Goal: Browse casually

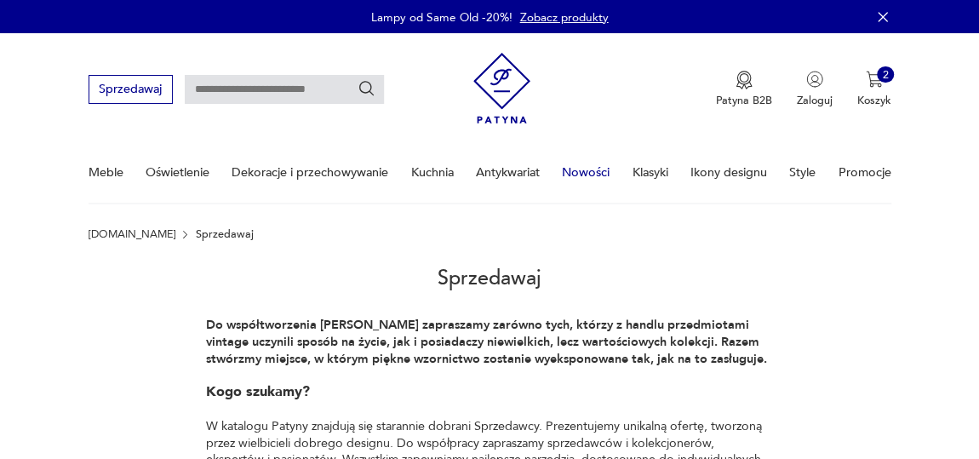
click at [592, 173] on link "Nowości" at bounding box center [586, 172] width 48 height 59
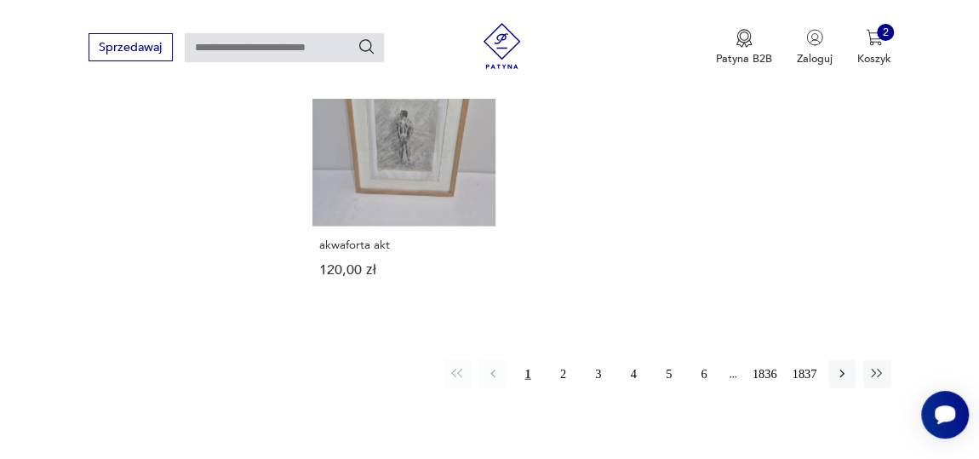
scroll to position [2002, 0]
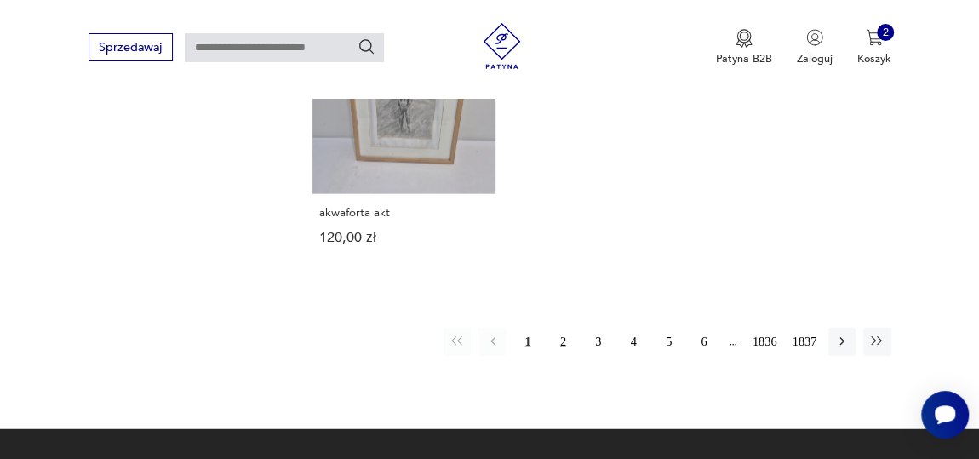
click at [561, 328] on button "2" at bounding box center [562, 341] width 27 height 27
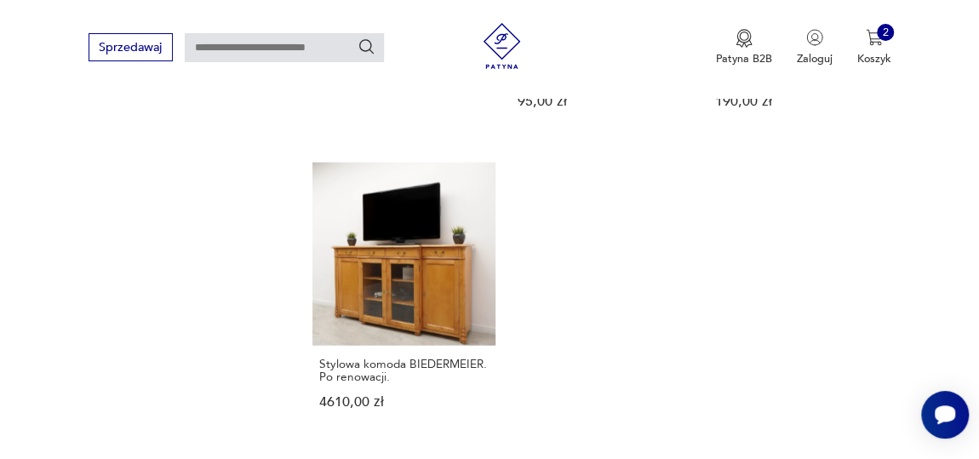
scroll to position [1966, 0]
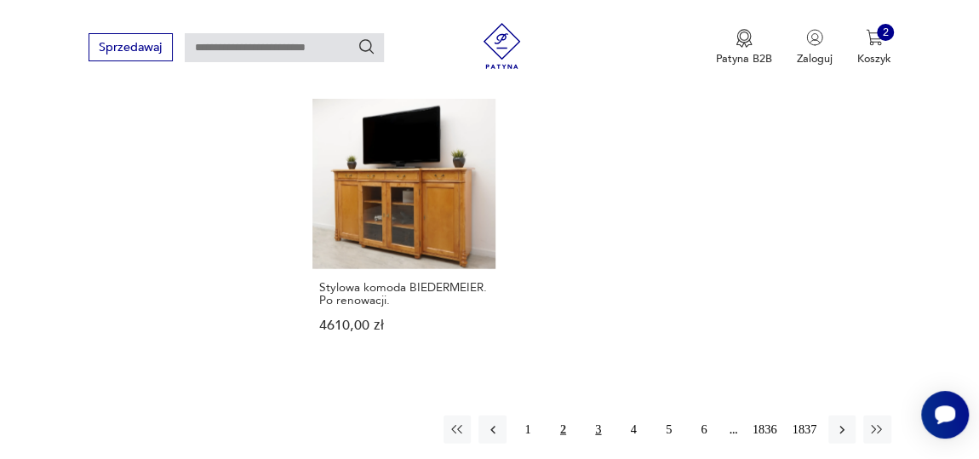
click at [600, 416] on button "3" at bounding box center [598, 429] width 27 height 27
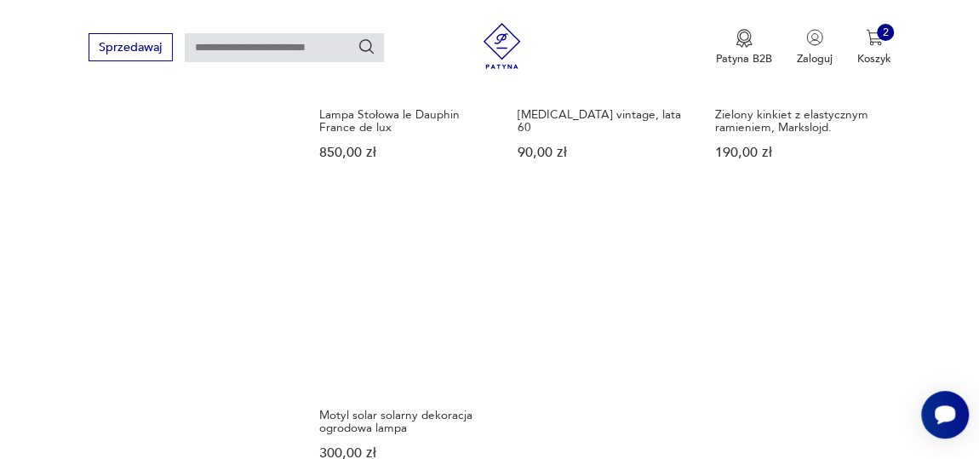
scroll to position [1966, 0]
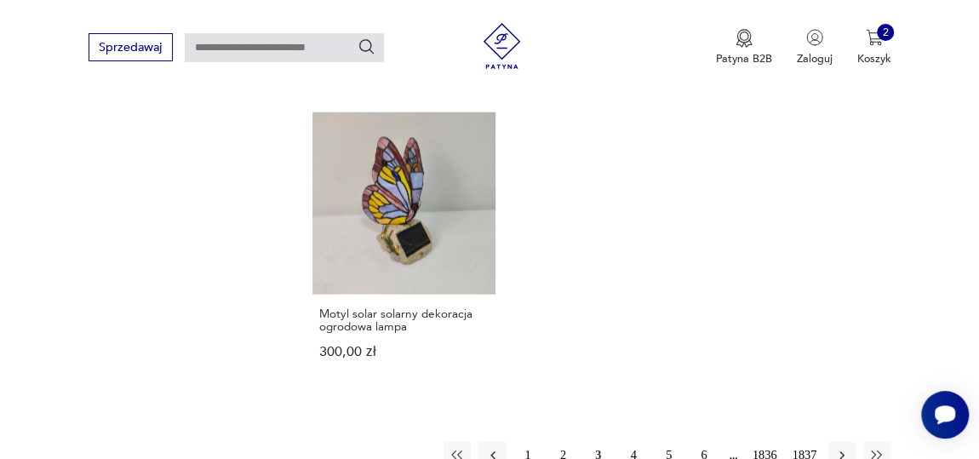
click at [636, 442] on button "4" at bounding box center [633, 455] width 27 height 27
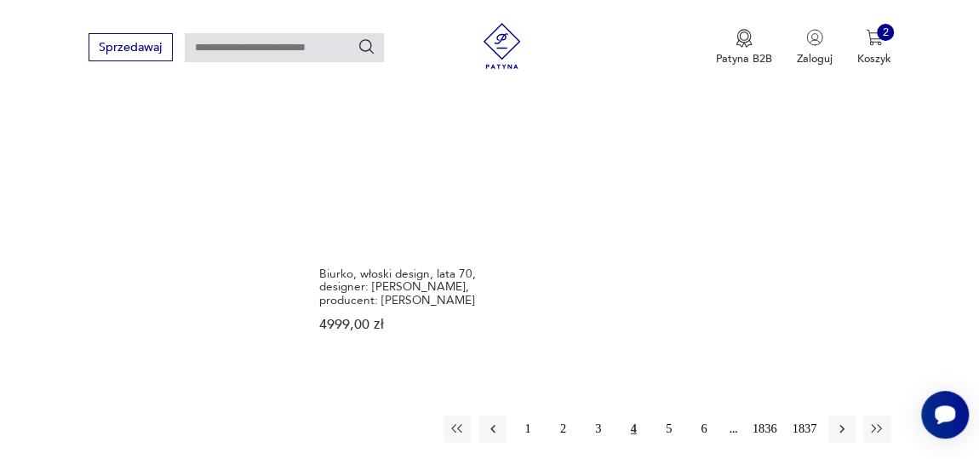
scroll to position [2043, 0]
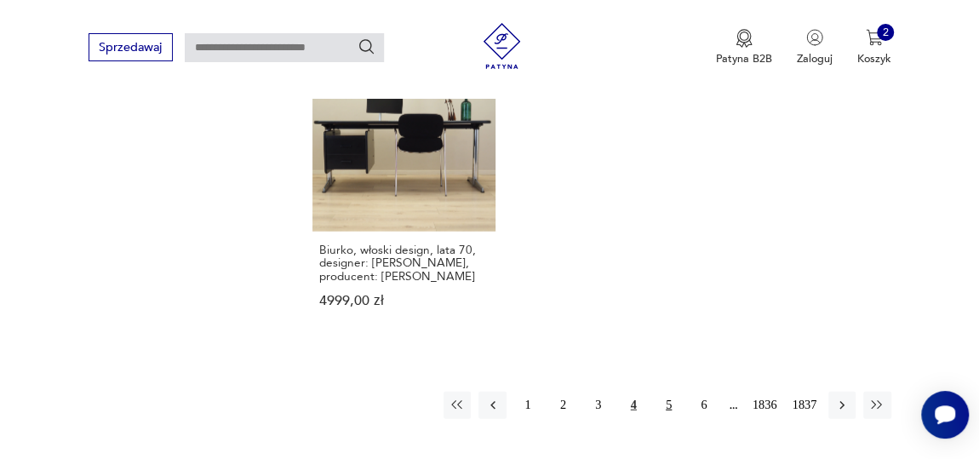
click at [668, 392] on button "5" at bounding box center [668, 405] width 27 height 27
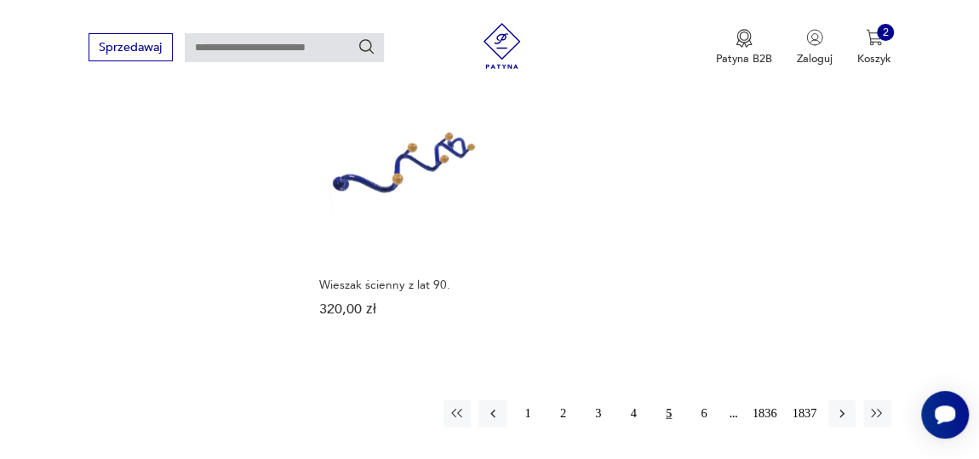
scroll to position [2121, 0]
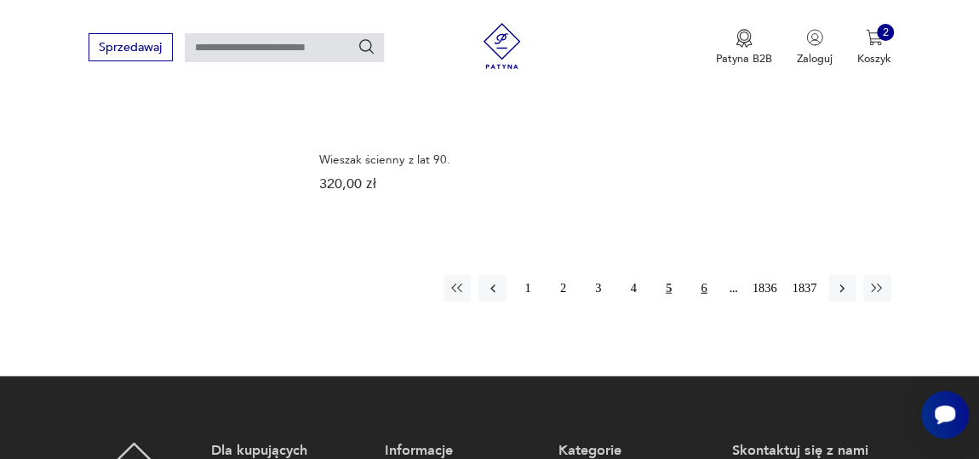
click at [703, 275] on button "6" at bounding box center [704, 288] width 27 height 27
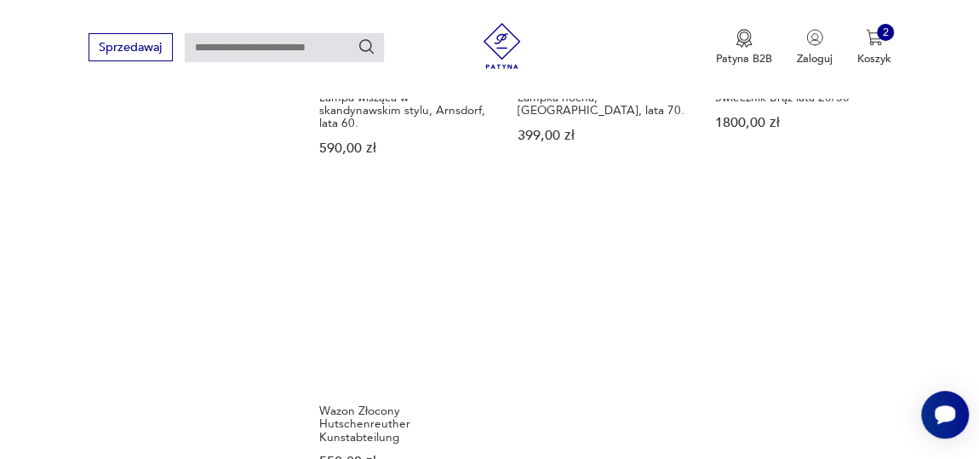
scroll to position [2043, 0]
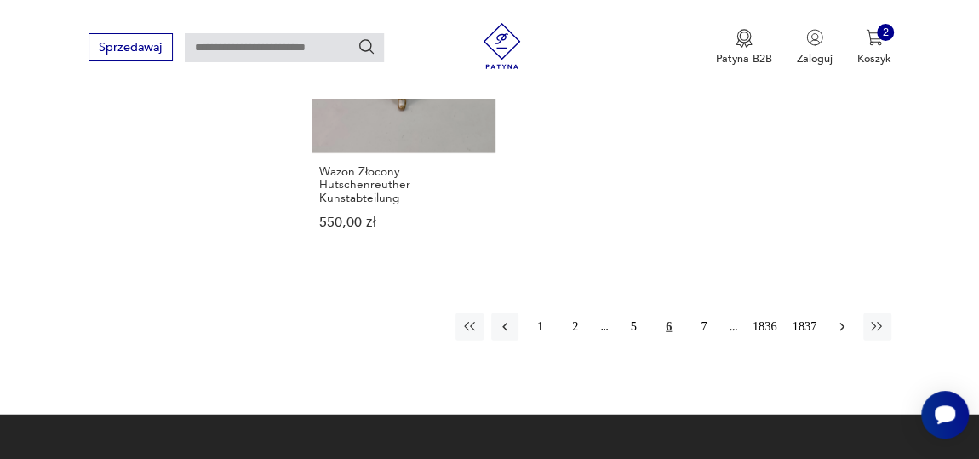
click at [841, 313] on button "button" at bounding box center [842, 326] width 27 height 27
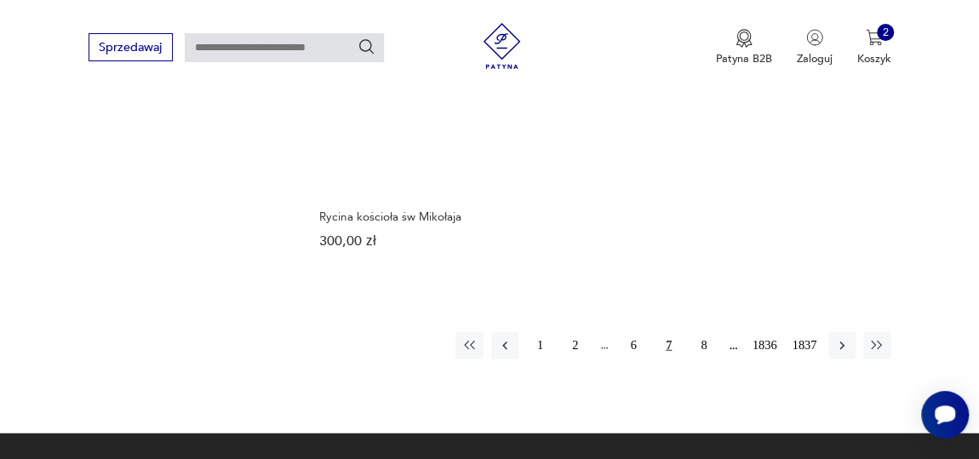
scroll to position [2043, 0]
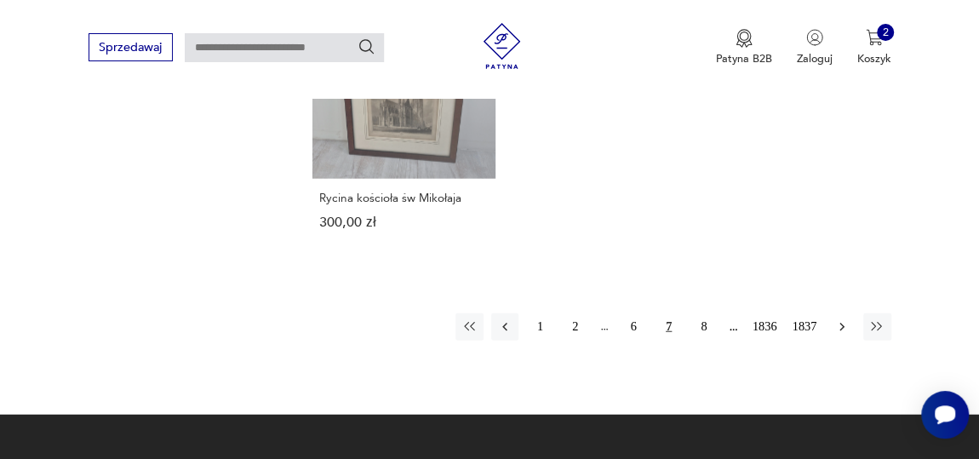
click at [842, 319] on icon "button" at bounding box center [842, 326] width 15 height 15
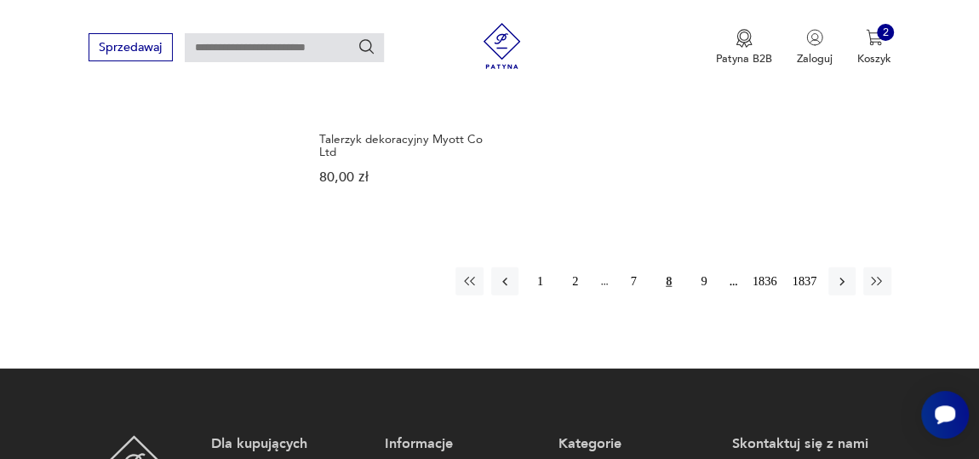
scroll to position [2121, 0]
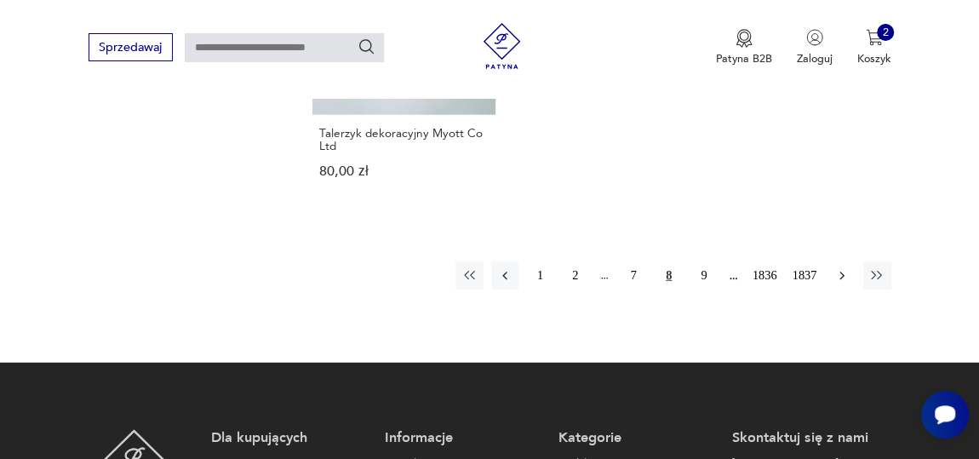
click at [842, 268] on icon "button" at bounding box center [842, 275] width 15 height 15
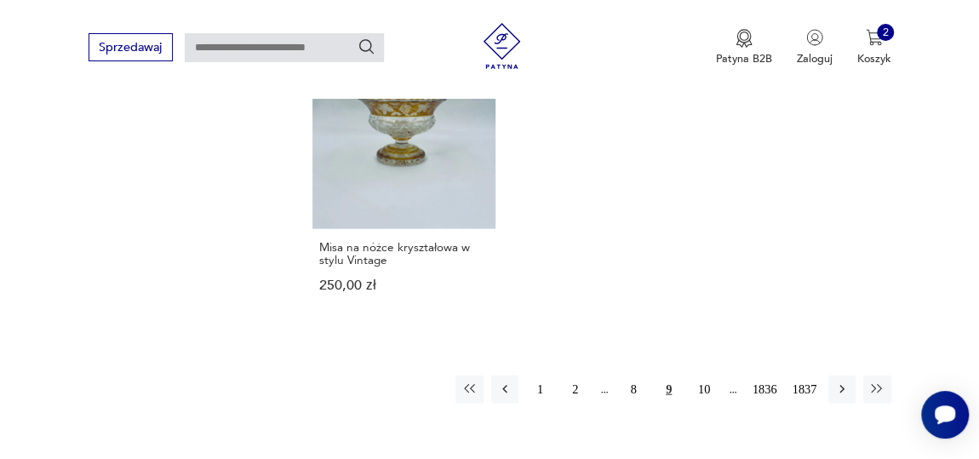
scroll to position [1966, 0]
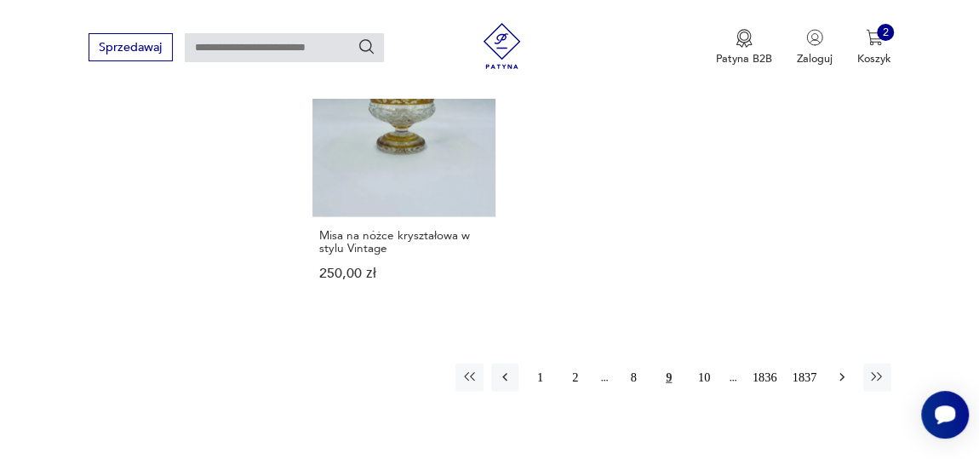
click at [843, 380] on icon "button" at bounding box center [842, 377] width 15 height 15
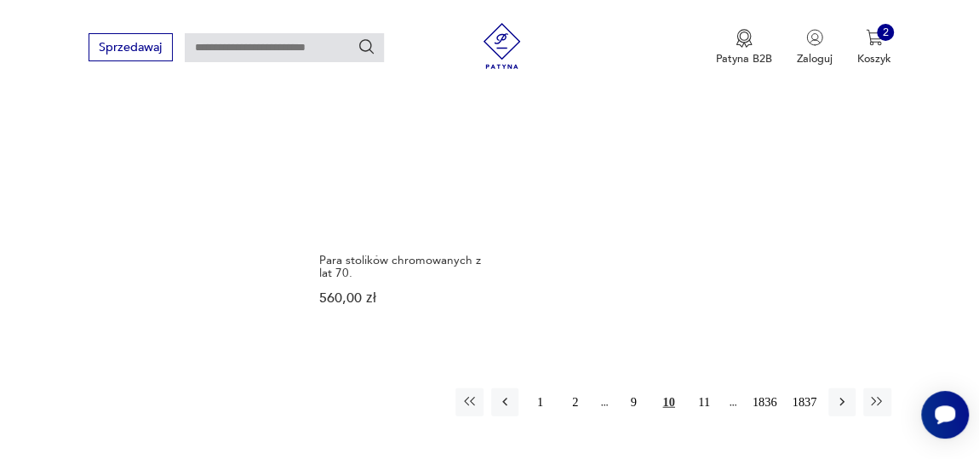
scroll to position [2043, 0]
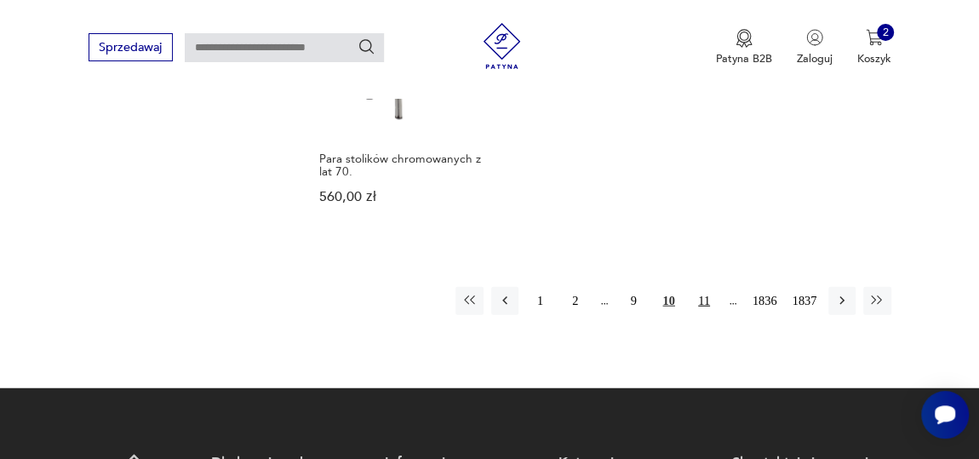
click at [705, 288] on button "11" at bounding box center [704, 300] width 27 height 27
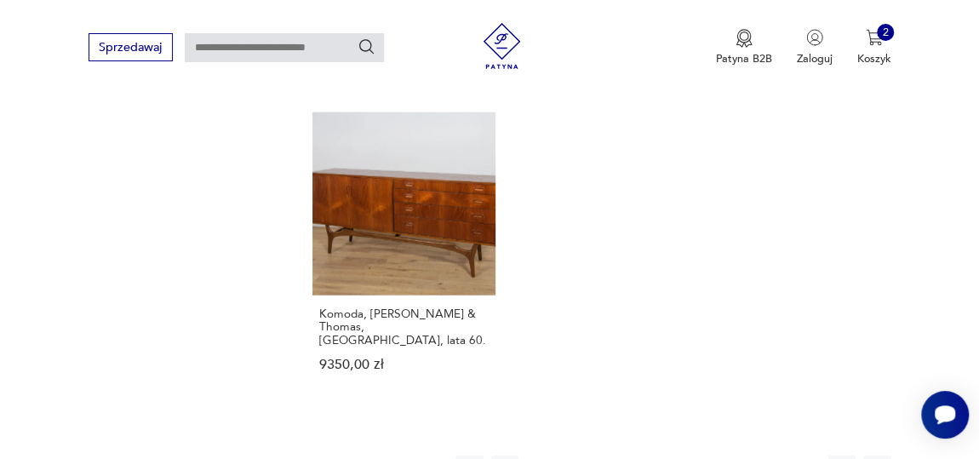
scroll to position [2198, 0]
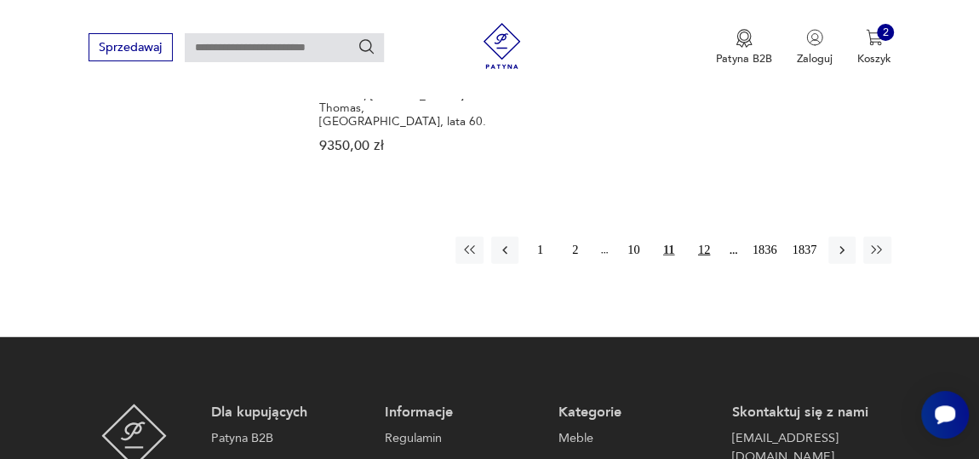
click at [706, 237] on button "12" at bounding box center [704, 250] width 27 height 27
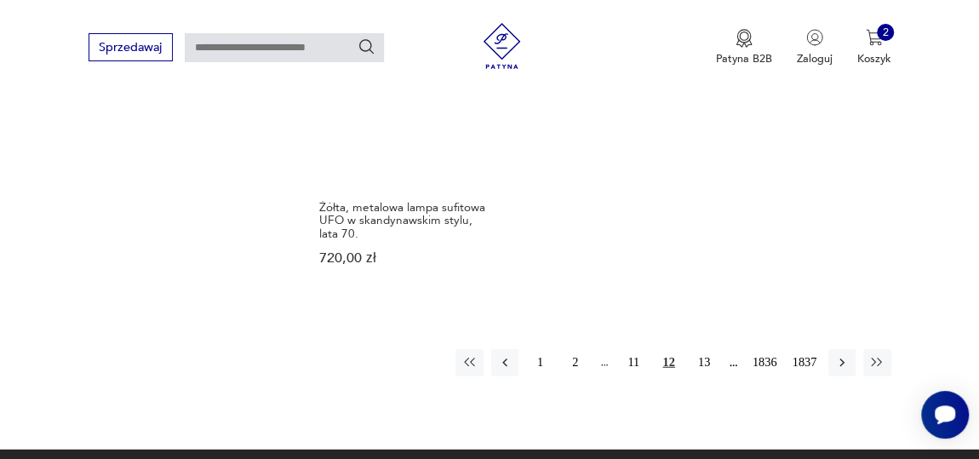
scroll to position [2121, 0]
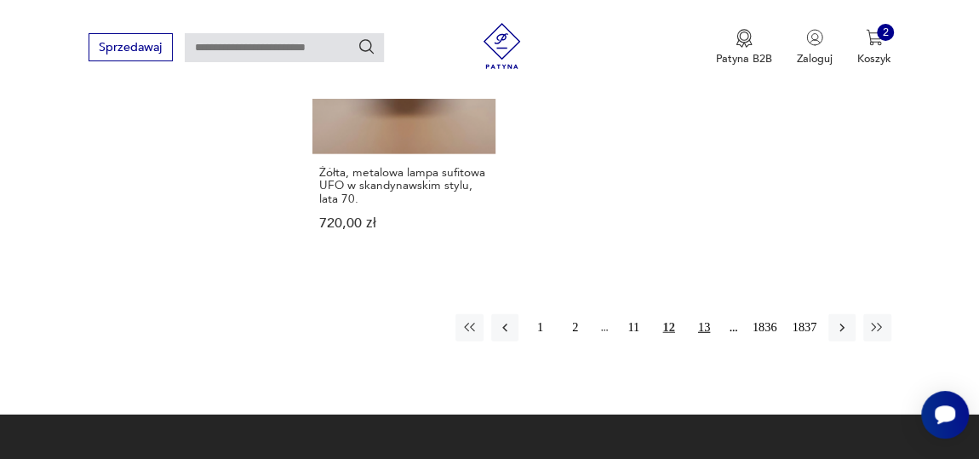
click at [706, 314] on button "13" at bounding box center [704, 327] width 27 height 27
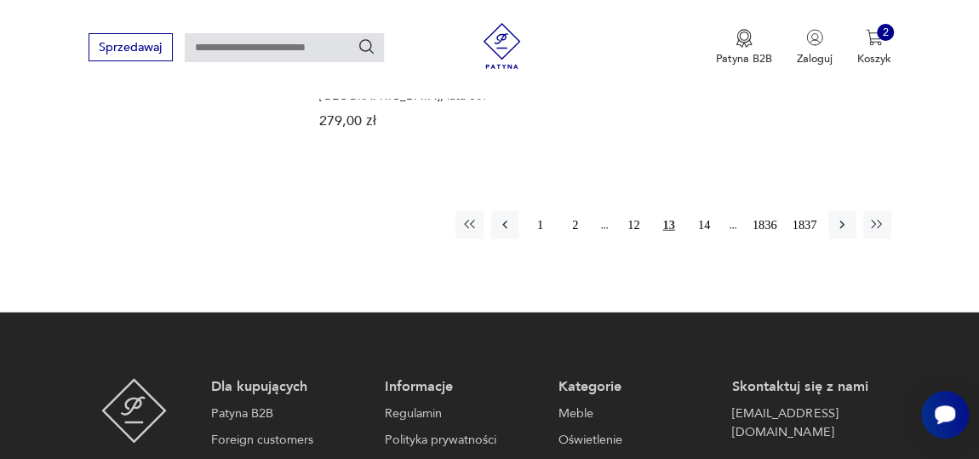
scroll to position [2276, 0]
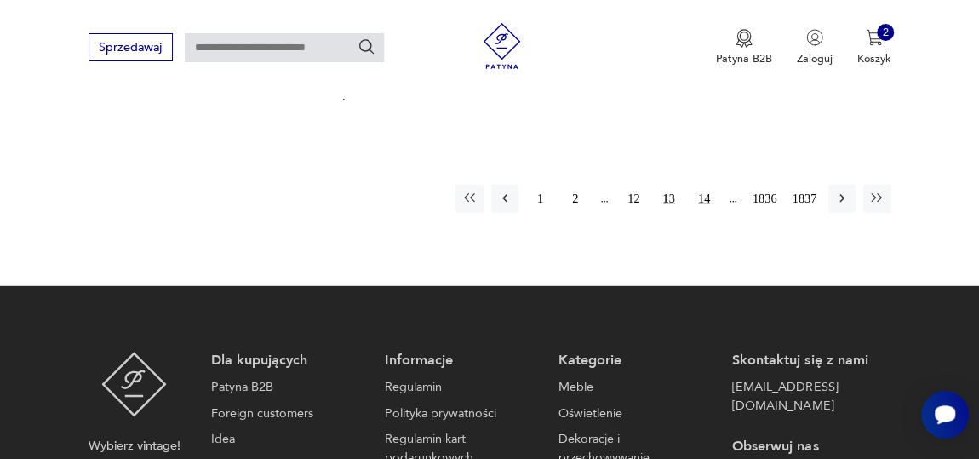
click at [707, 185] on button "14" at bounding box center [704, 198] width 27 height 27
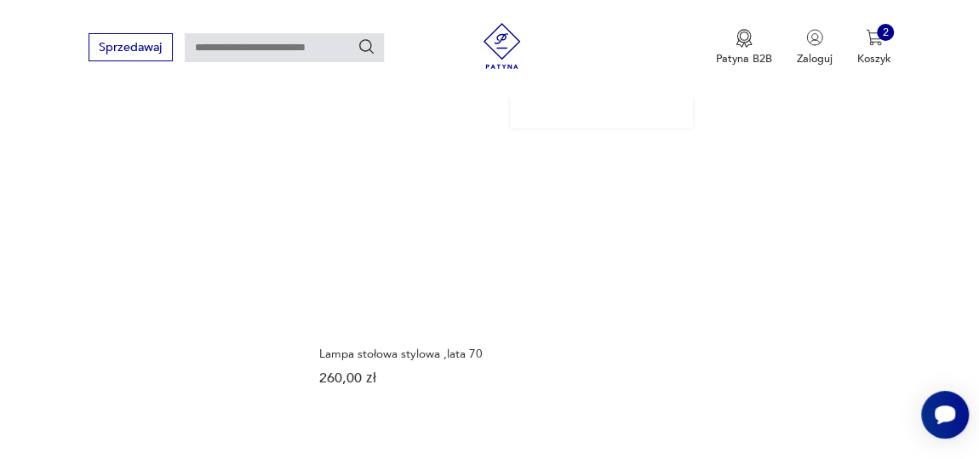
scroll to position [1966, 0]
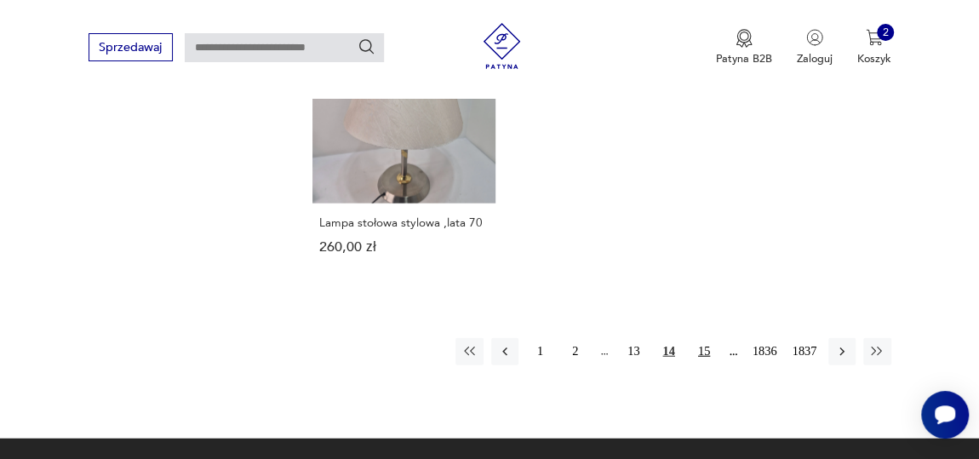
click at [706, 352] on button "15" at bounding box center [704, 351] width 27 height 27
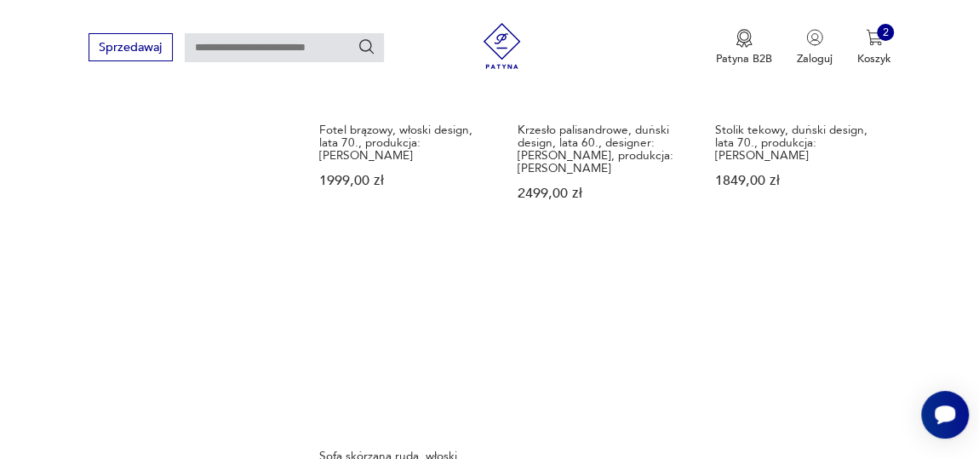
scroll to position [2121, 0]
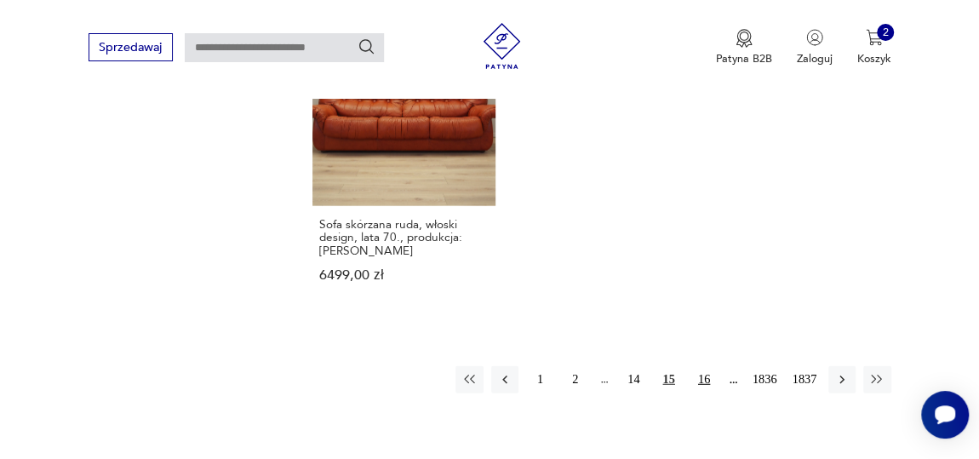
click at [701, 366] on button "16" at bounding box center [704, 379] width 27 height 27
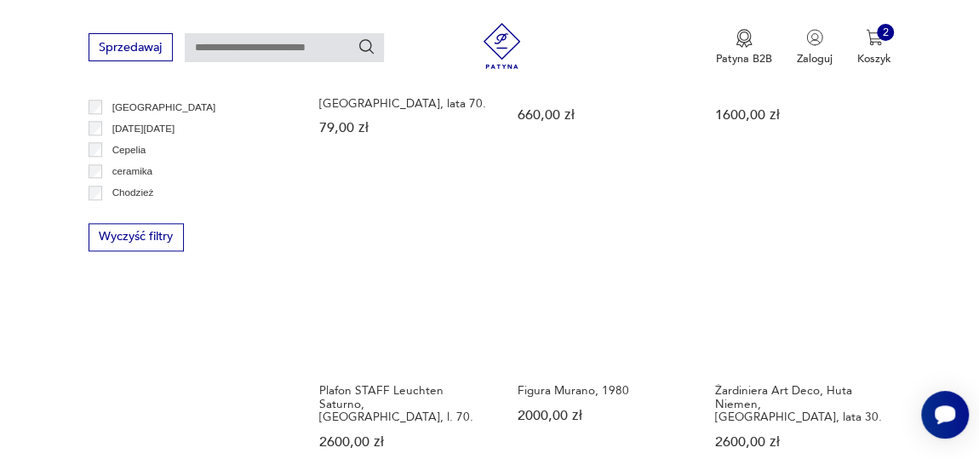
scroll to position [960, 0]
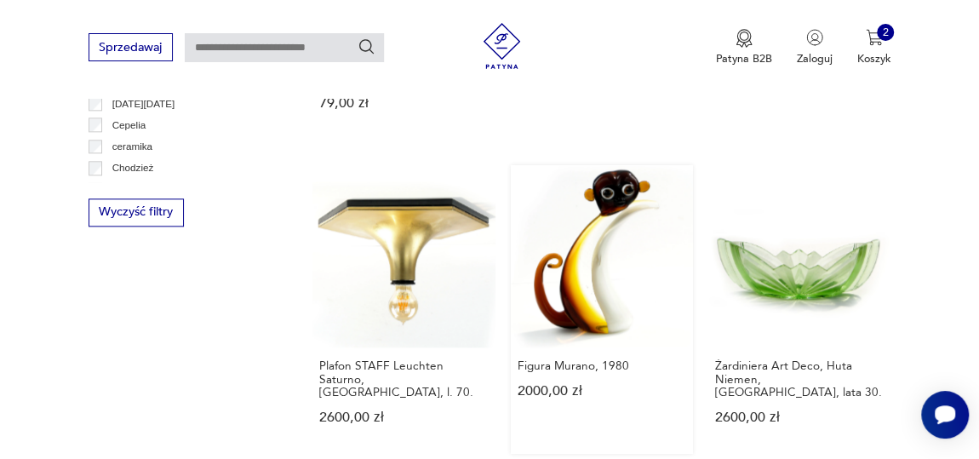
click at [537, 256] on link "Figura Murano, 1980 2000,00 zł" at bounding box center [602, 310] width 182 height 290
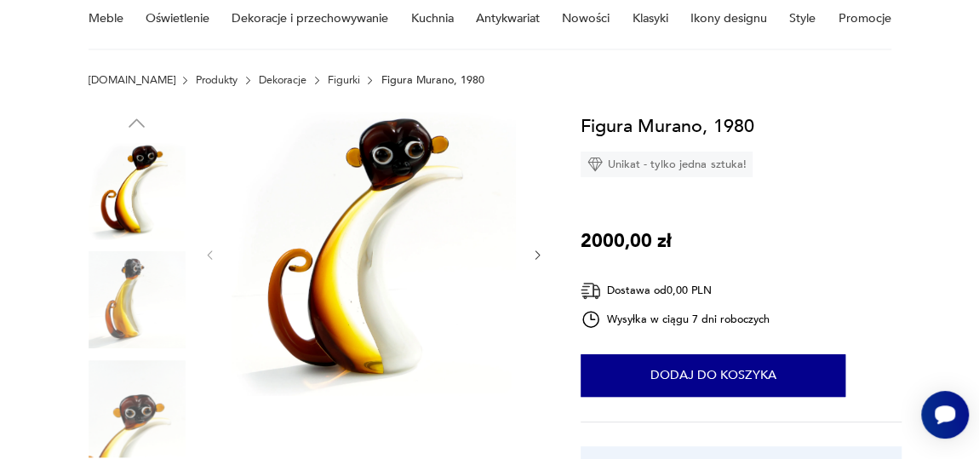
scroll to position [154, 0]
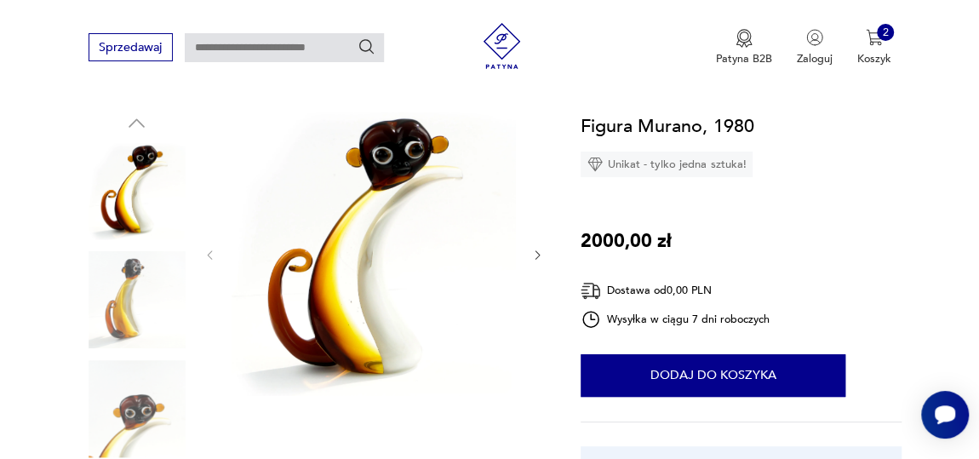
click at [129, 311] on img at bounding box center [137, 299] width 97 height 97
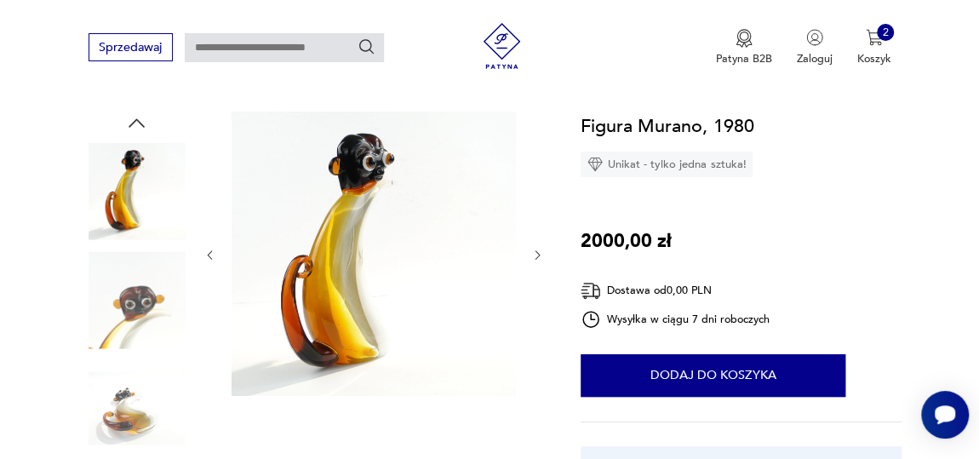
click at [540, 263] on div at bounding box center [374, 256] width 341 height 288
click at [534, 255] on icon "button" at bounding box center [537, 255] width 13 height 13
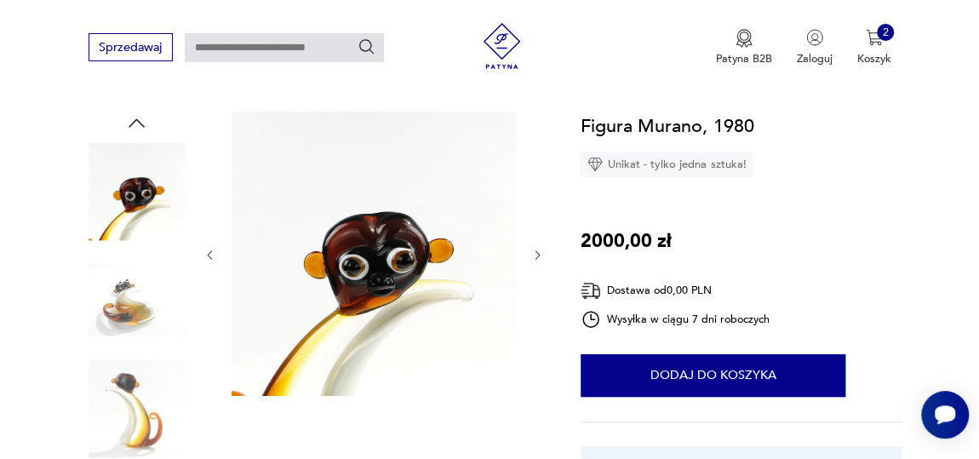
click at [534, 255] on icon "button" at bounding box center [537, 255] width 13 height 13
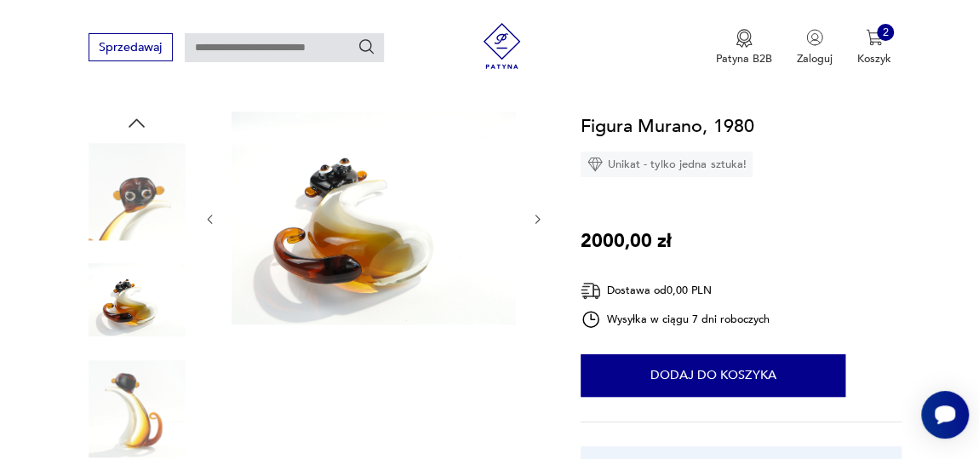
click at [539, 223] on icon "button" at bounding box center [537, 219] width 13 height 13
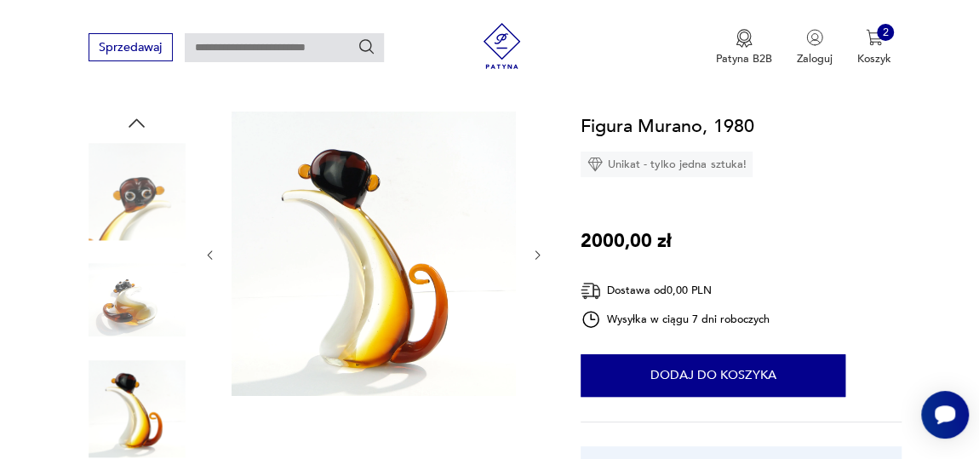
click at [538, 253] on icon "button" at bounding box center [538, 255] width 5 height 9
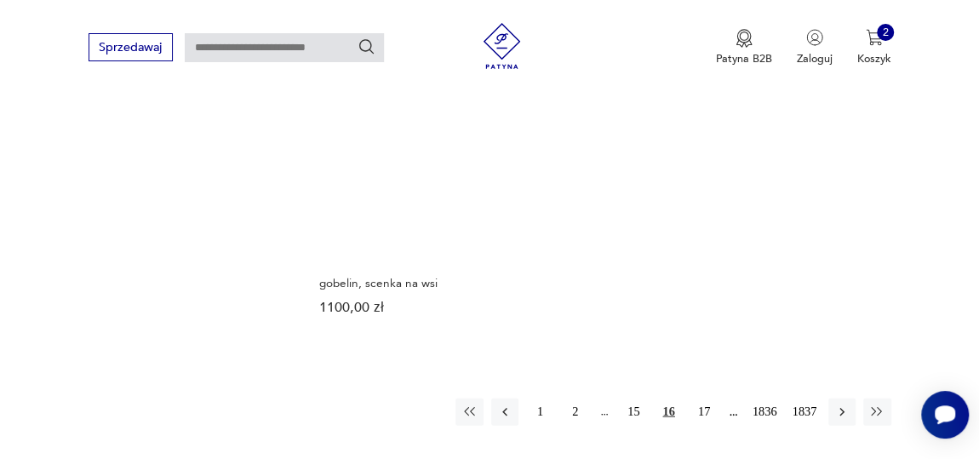
scroll to position [2109, 0]
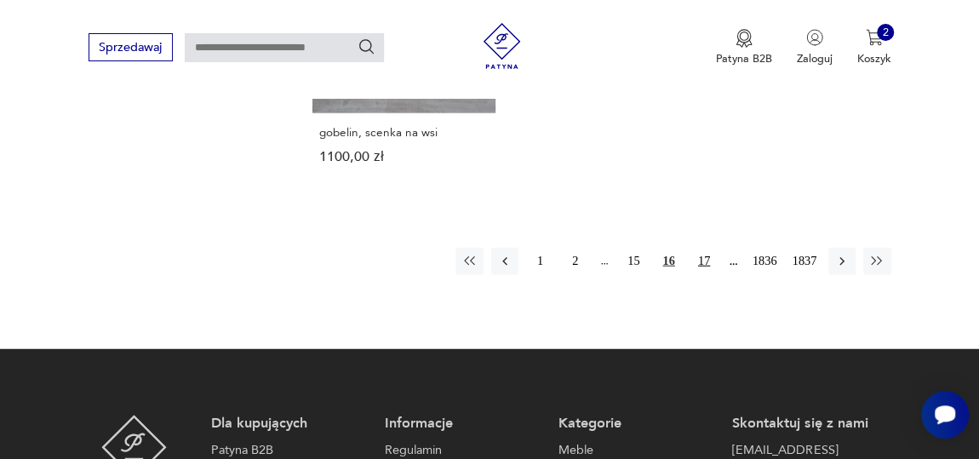
click at [708, 248] on button "17" at bounding box center [704, 261] width 27 height 27
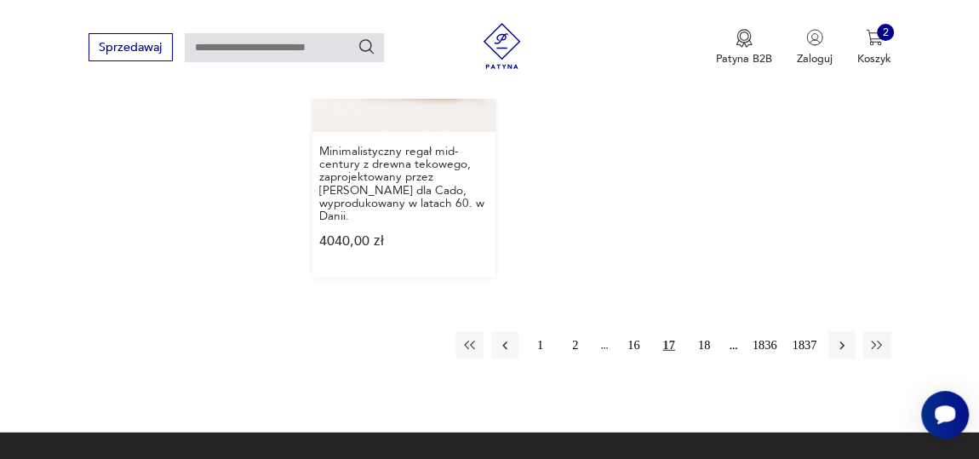
scroll to position [2198, 0]
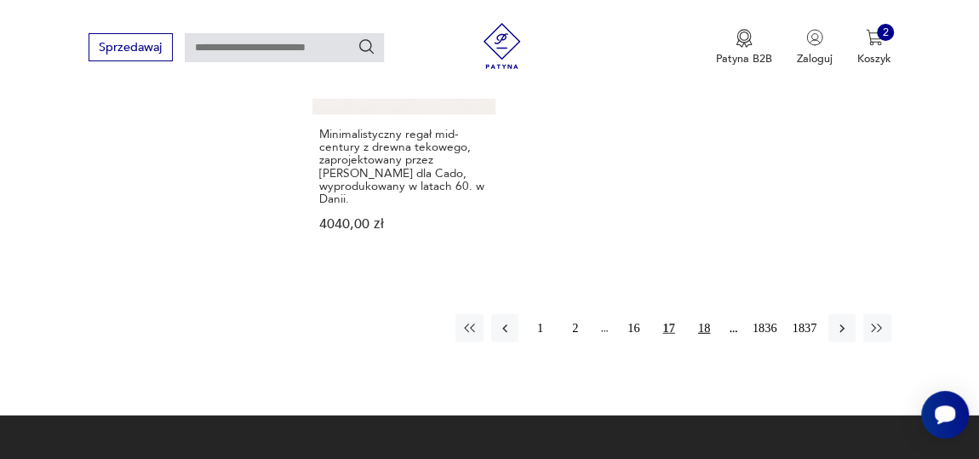
click at [701, 314] on button "18" at bounding box center [704, 327] width 27 height 27
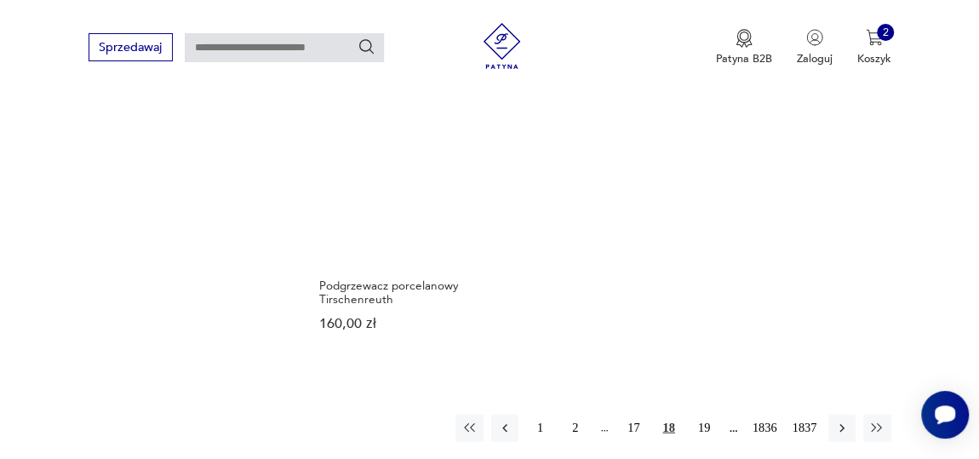
scroll to position [1966, 0]
